Goal: Navigation & Orientation: Find specific page/section

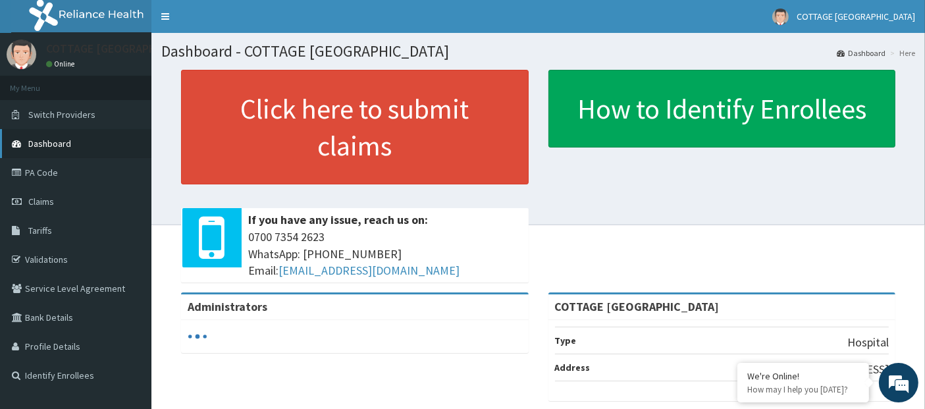
click at [68, 142] on span "Dashboard" at bounding box center [49, 144] width 43 height 12
click at [58, 260] on link "Validations" at bounding box center [75, 259] width 151 height 29
